Goal: Information Seeking & Learning: Understand process/instructions

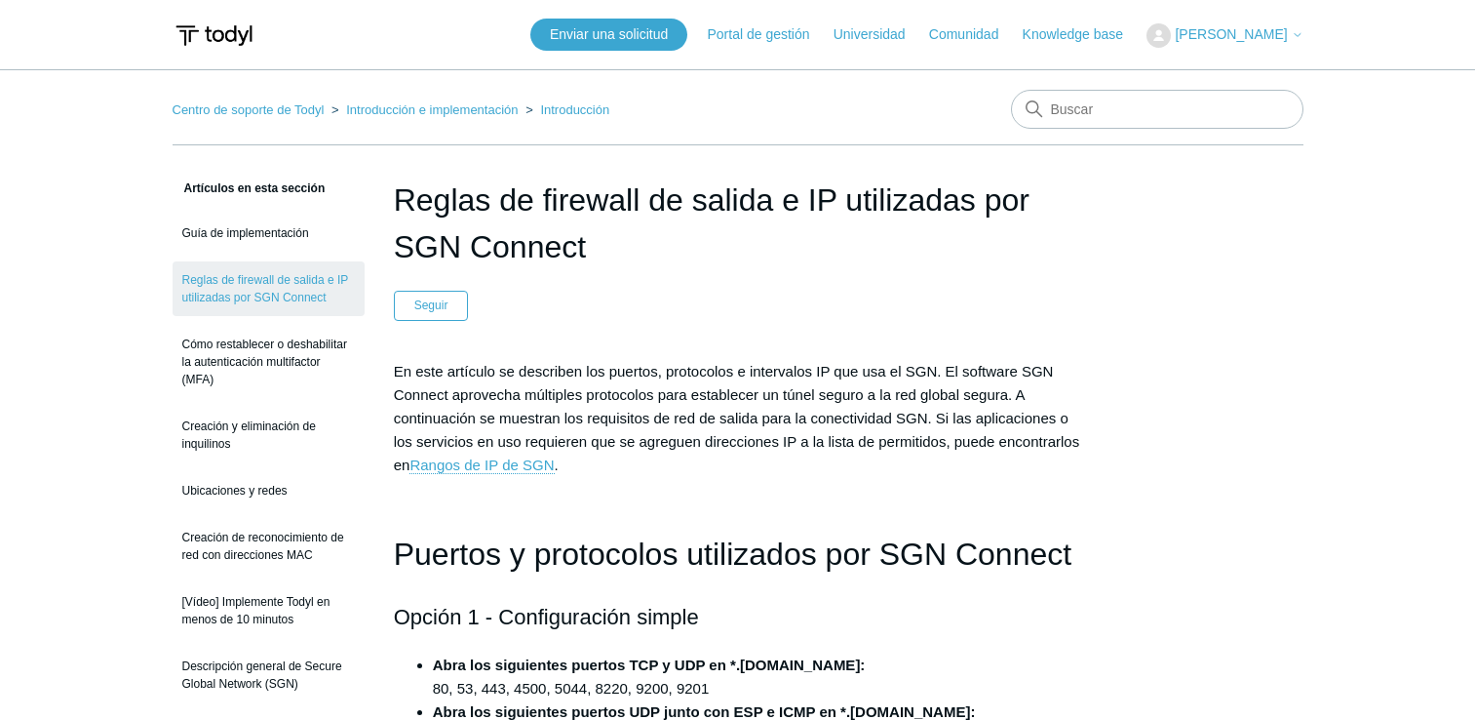
scroll to position [585, 0]
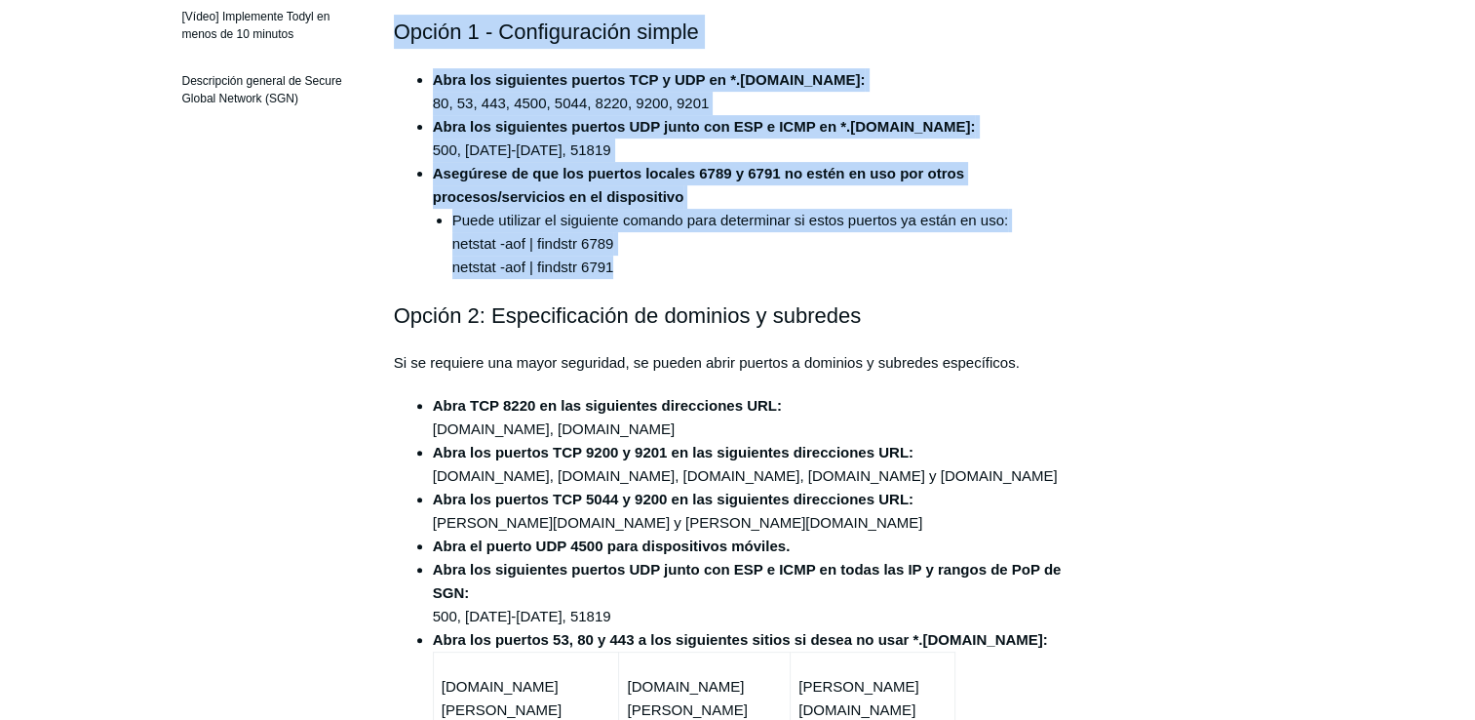
click at [773, 103] on li "Abra los siguientes puertos TCP y UDP en *.[DOMAIN_NAME]: 80, 53, 443, 4500, 50…" at bounding box center [757, 91] width 649 height 47
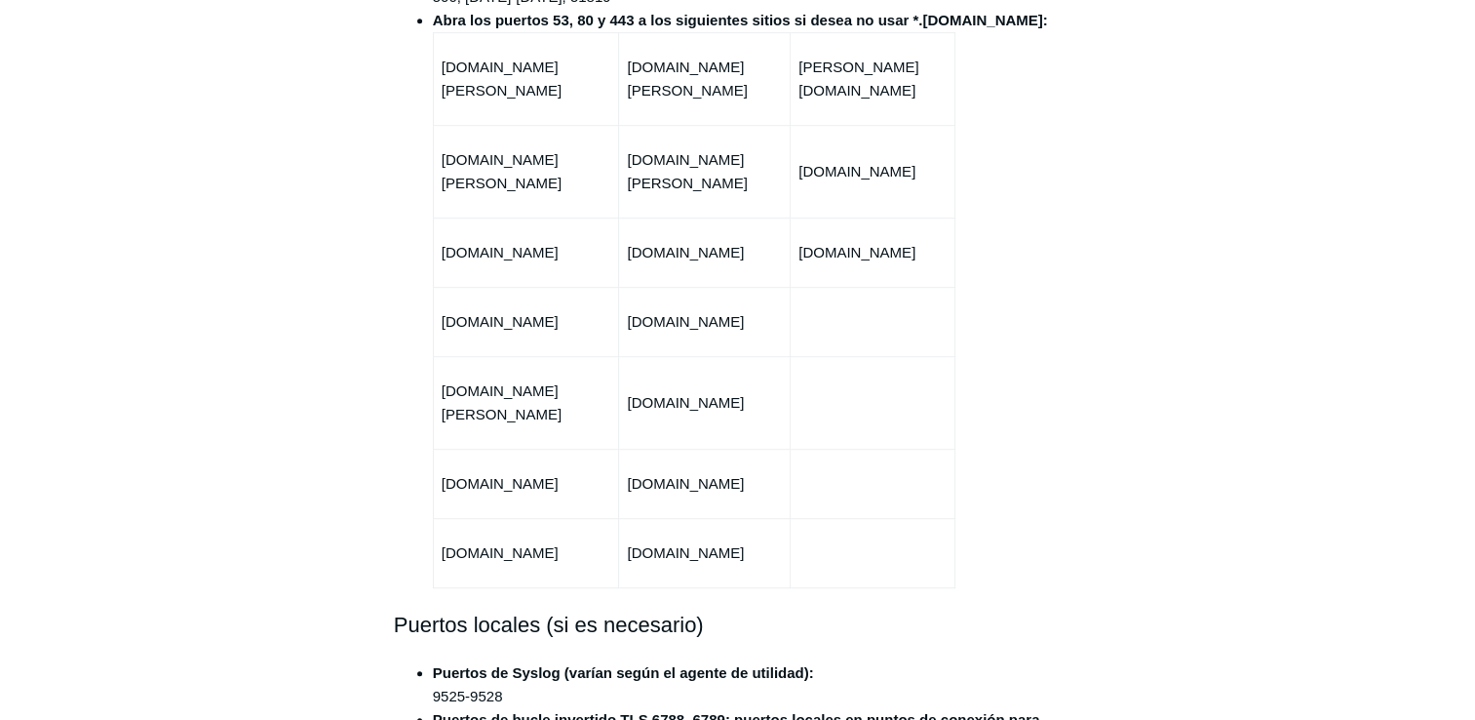
scroll to position [1170, 0]
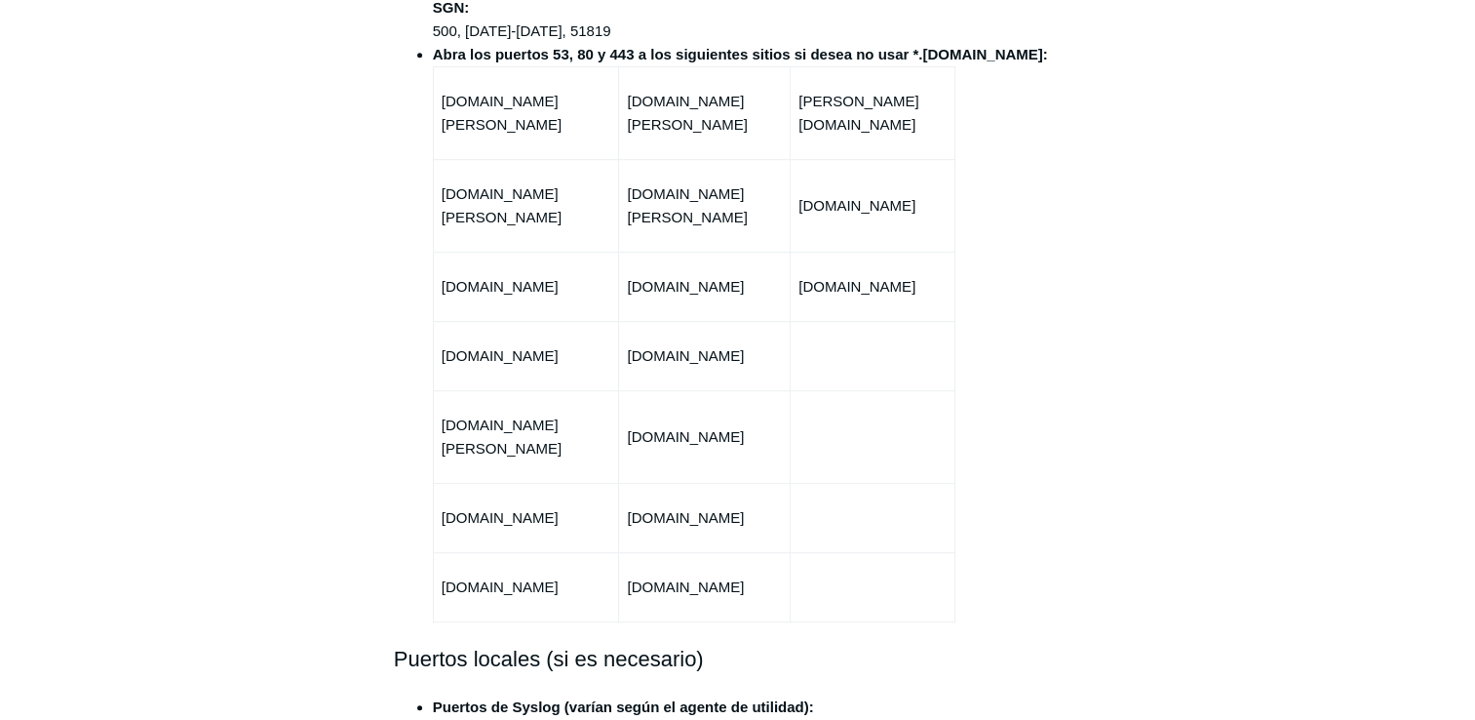
drag, startPoint x: 582, startPoint y: 137, endPoint x: 442, endPoint y: 115, distance: 142.2
click at [442, 115] on td "agent-rpc.ulysses.todyl.com" at bounding box center [526, 112] width 186 height 93
copy td "agent-rpc.ulysses.todyl.com"
drag, startPoint x: 438, startPoint y: 196, endPoint x: 615, endPoint y: 186, distance: 177.7
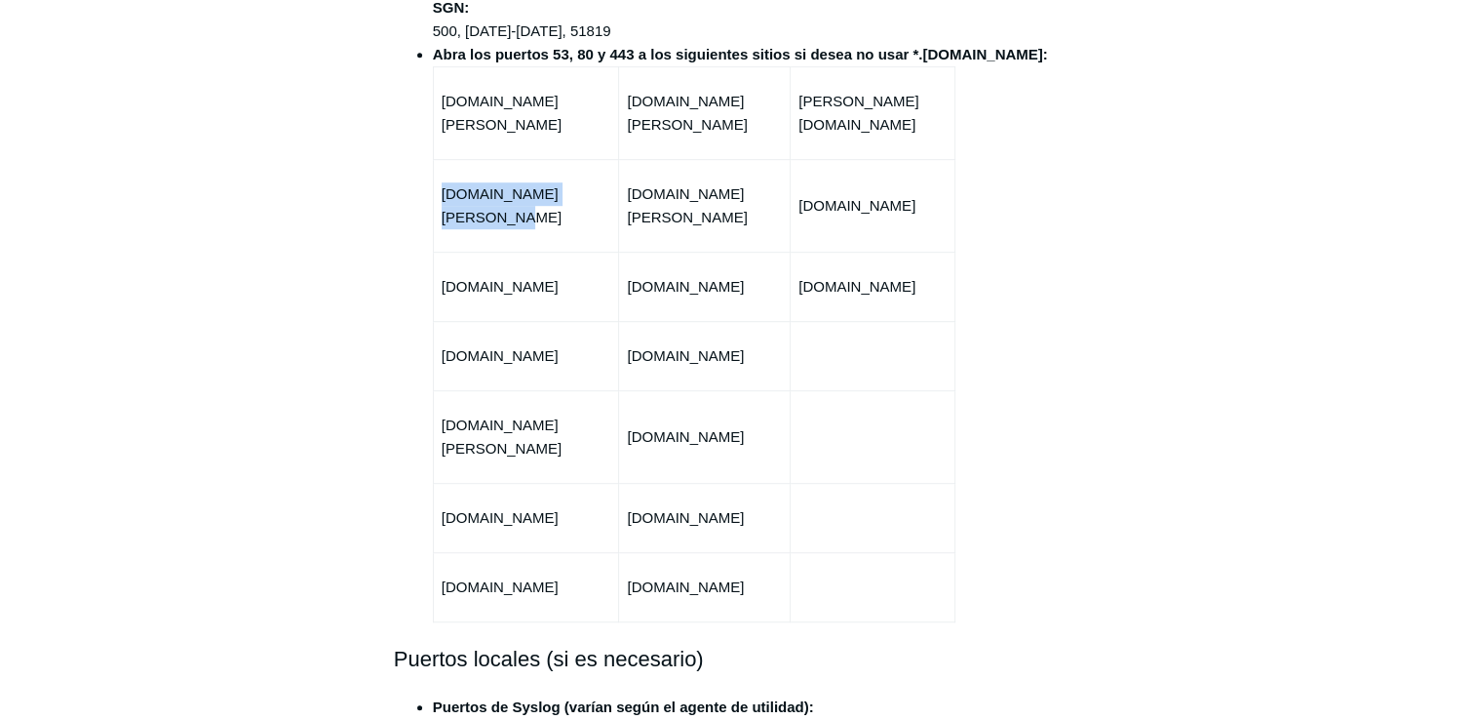
click at [615, 186] on td "agent.ulysses.todyl.com" at bounding box center [526, 205] width 186 height 93
copy p "agent.ulysses.todyl.com"
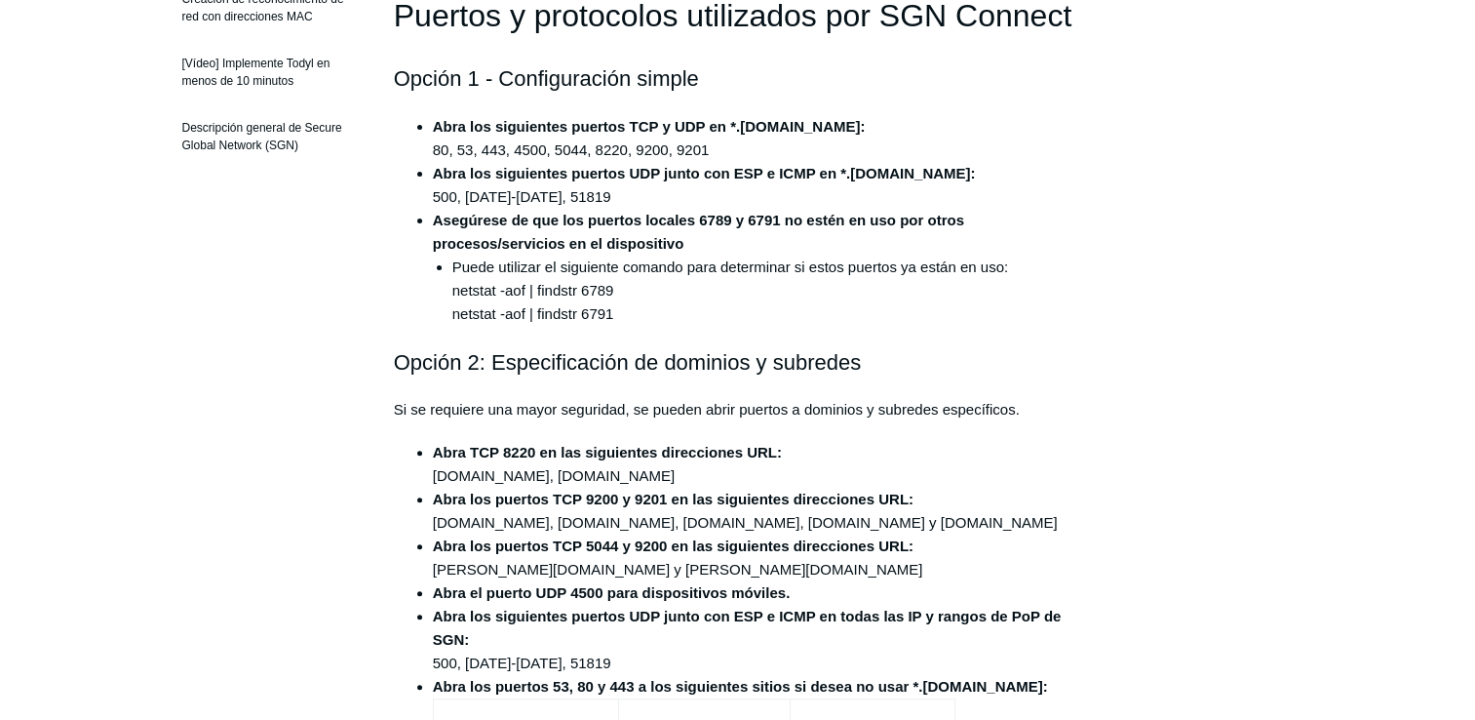
scroll to position [293, 0]
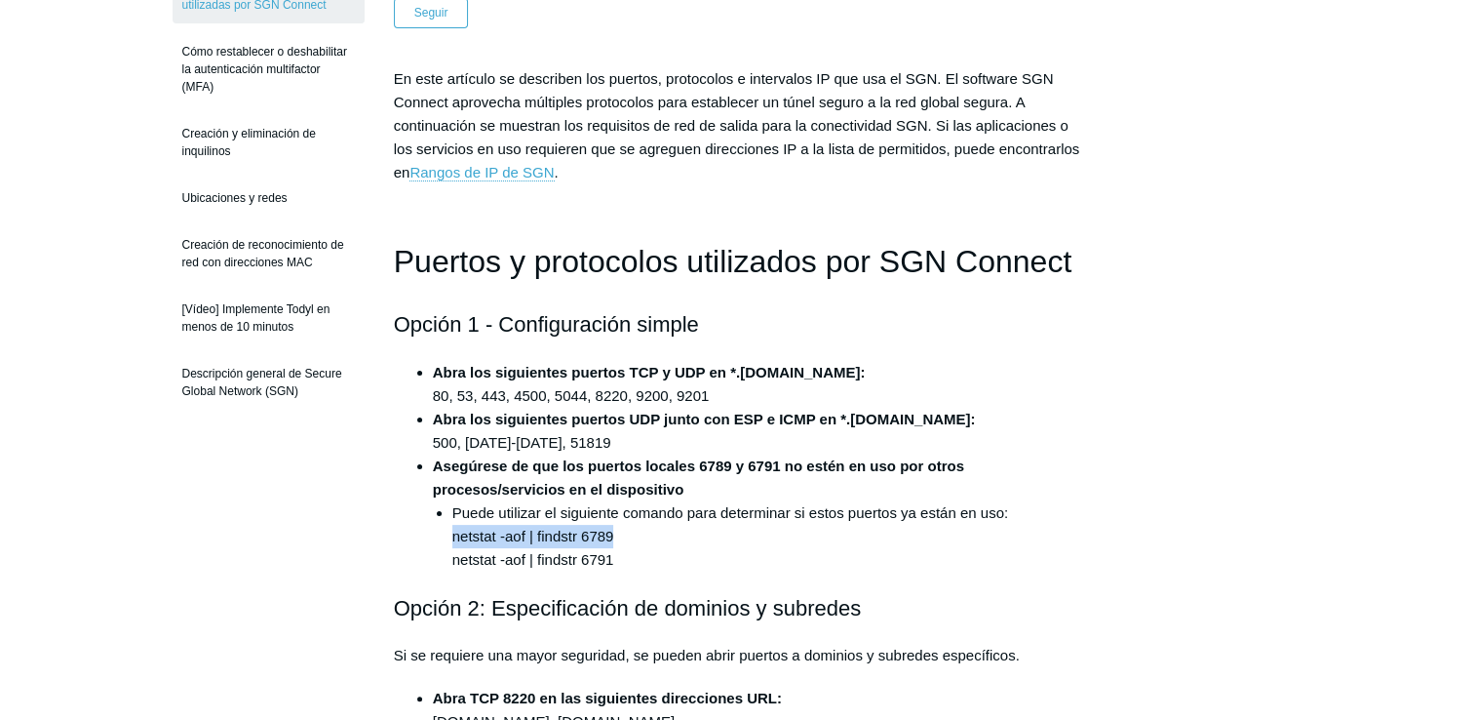
drag, startPoint x: 448, startPoint y: 537, endPoint x: 617, endPoint y: 529, distance: 169.9
click at [617, 529] on ul "Puede utilizar el siguiente comando para determinar si estos puertos ya están e…" at bounding box center [757, 536] width 649 height 70
copy li "netstat -aof | findstr 6789"
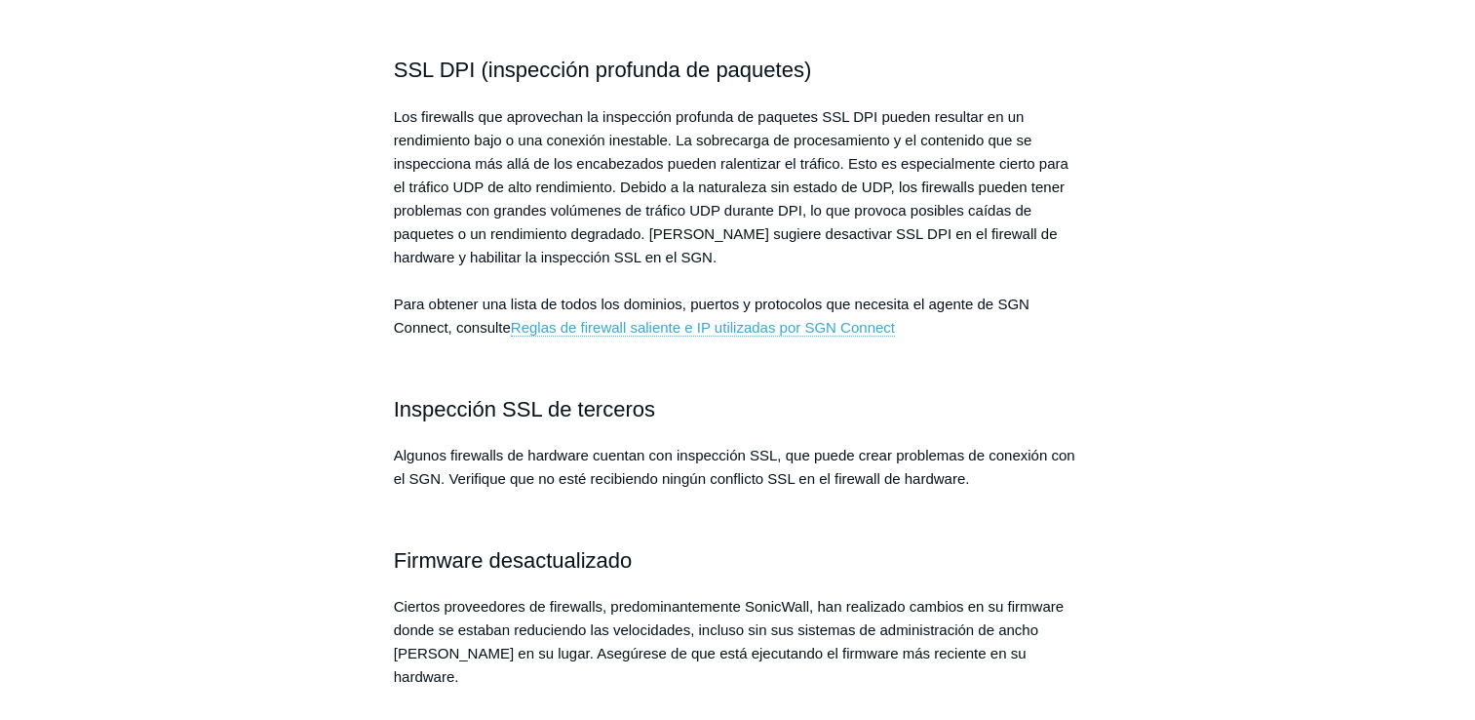
scroll to position [683, 0]
